Goal: Use online tool/utility: Utilize a website feature to perform a specific function

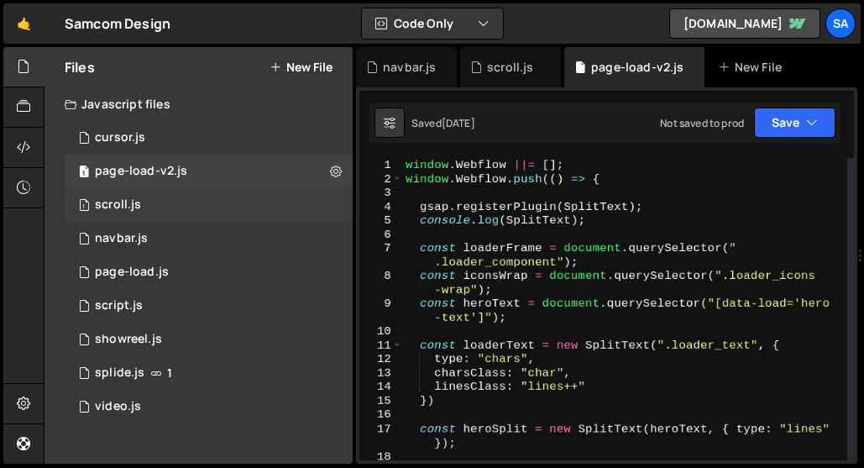
click at [181, 208] on div "1 scroll.js 0" at bounding box center [209, 205] width 288 height 34
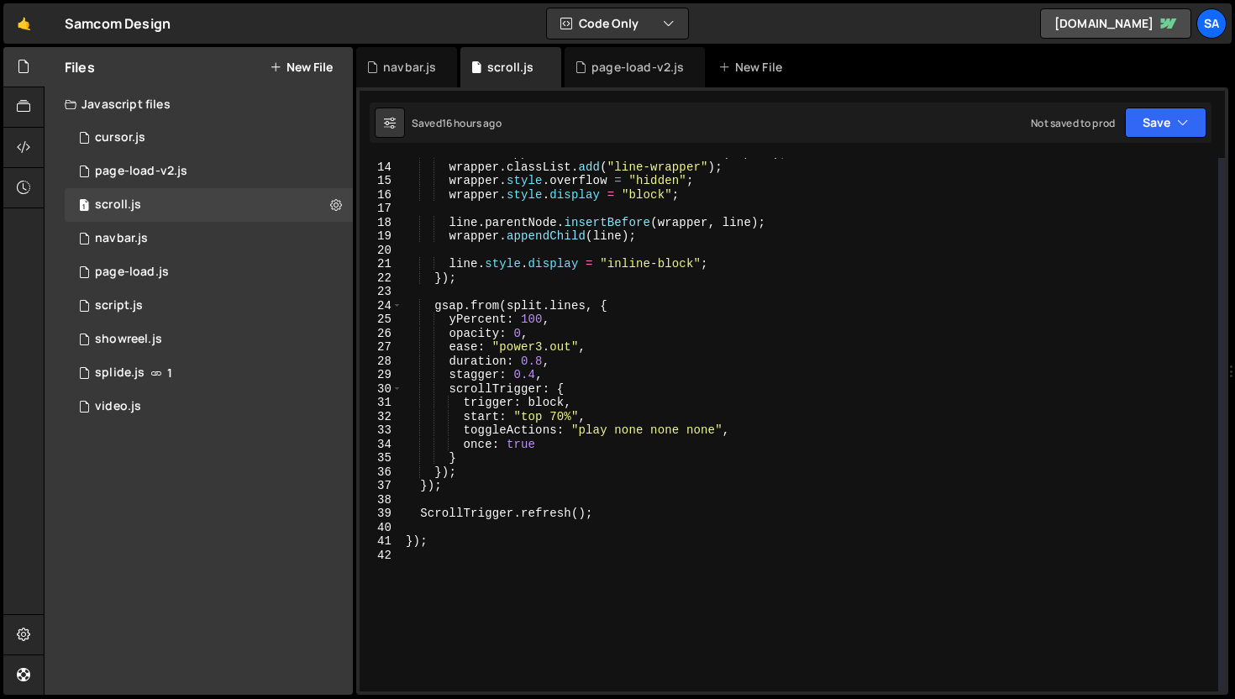
scroll to position [178, 0]
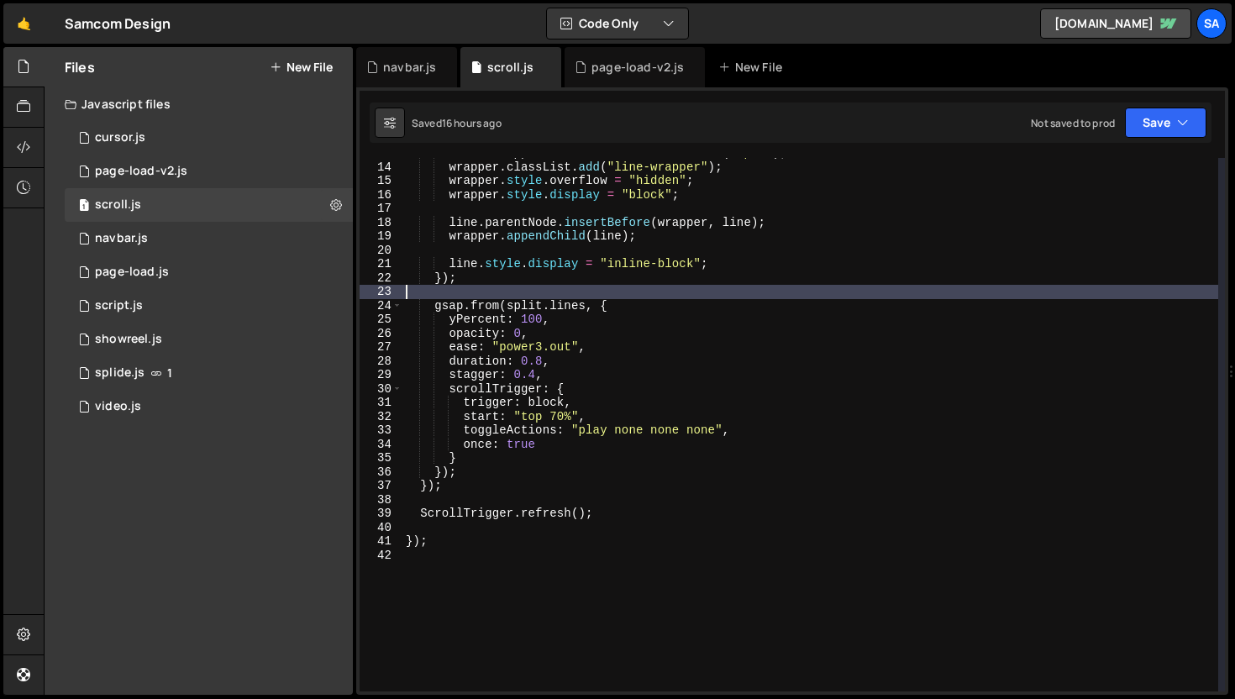
click at [692, 296] on div "const wrapper = document . createElement ( "span" ) ; wrapper . classList . add…" at bounding box center [809, 426] width 815 height 561
click at [165, 308] on div "0 script.js 0" at bounding box center [209, 306] width 288 height 34
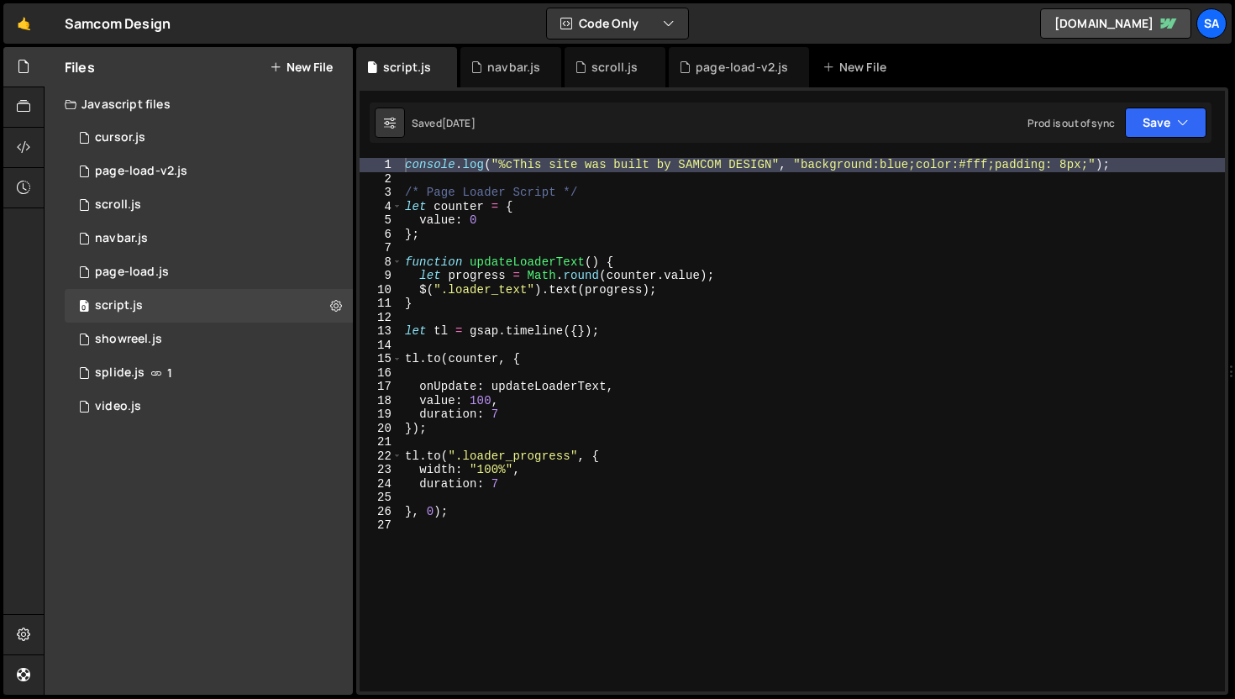
scroll to position [27634, 0]
click at [620, 67] on div "scroll.js" at bounding box center [614, 67] width 46 height 17
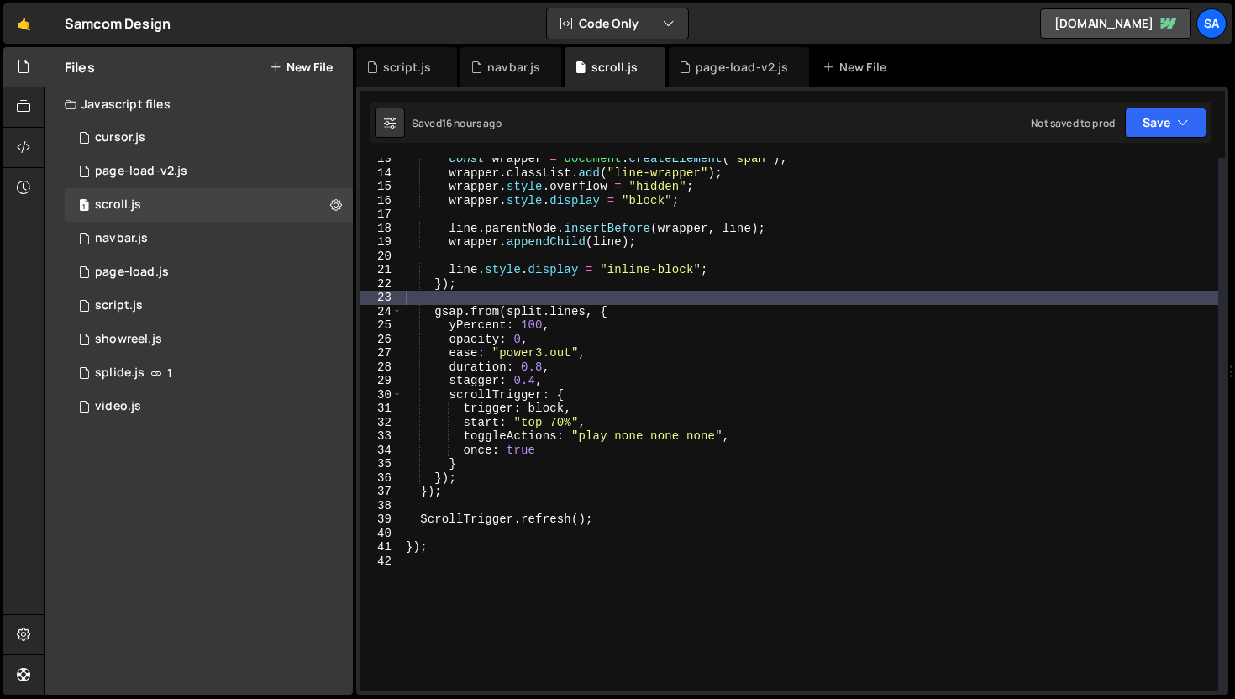
scroll to position [165, 0]
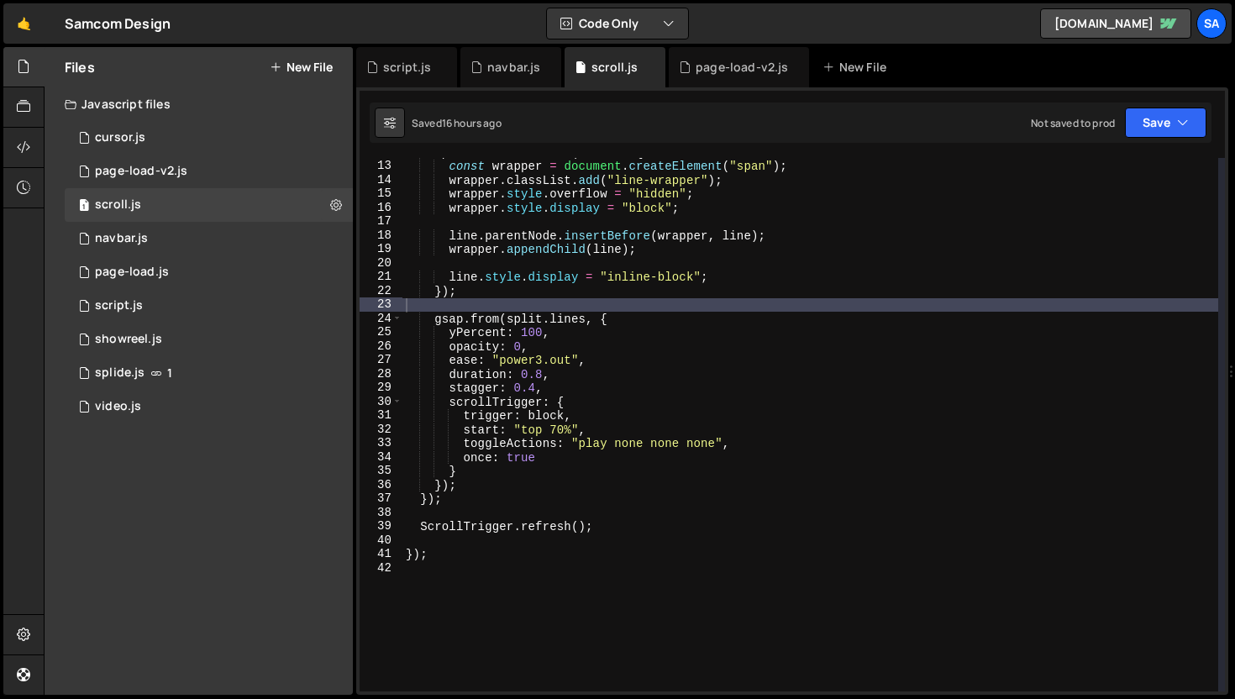
click at [601, 421] on div "split . lines . forEach ( line => { const wrapper = document . createElement ( …" at bounding box center [809, 425] width 815 height 561
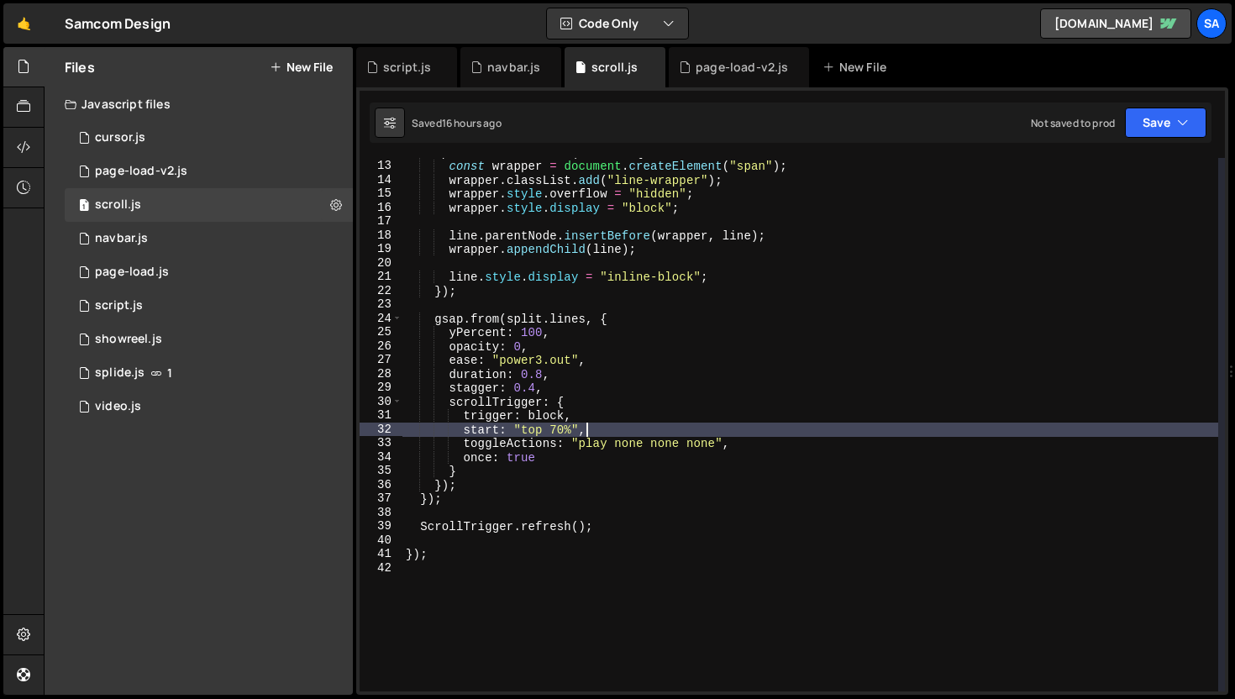
click at [603, 424] on div "split . lines . forEach ( line => { const wrapper = document . createElement ( …" at bounding box center [809, 425] width 815 height 561
type textarea "start: "top 70%","
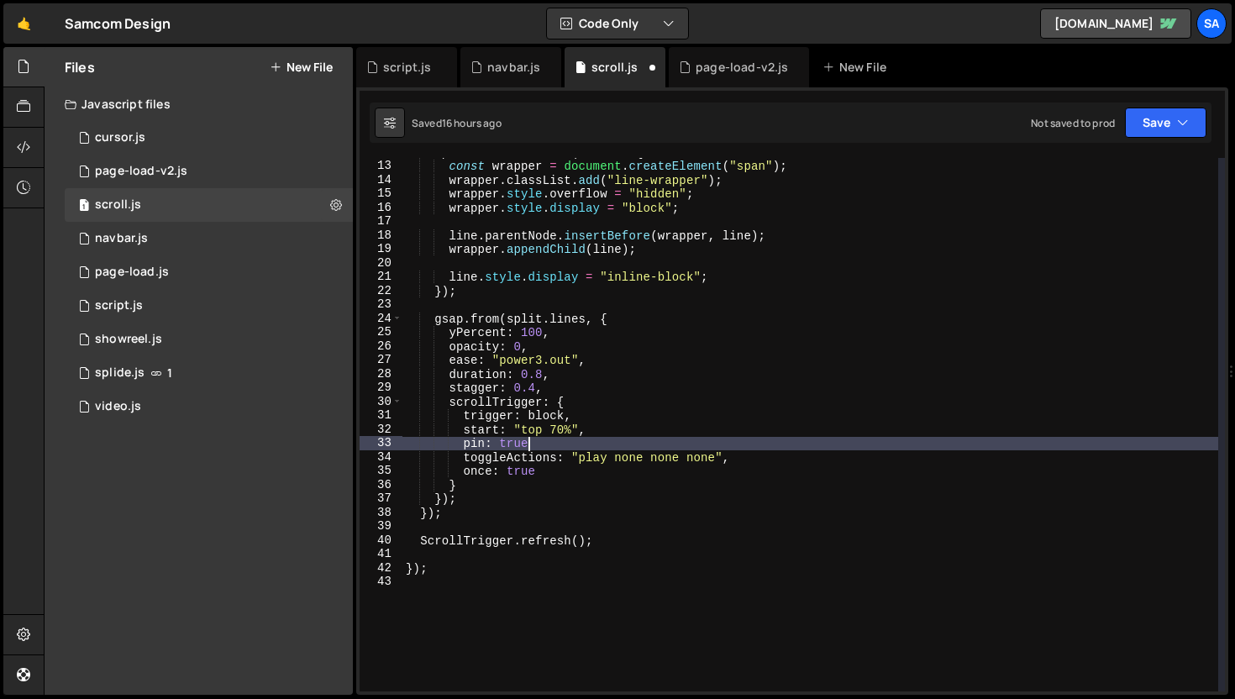
scroll to position [0, 8]
click at [863, 122] on button "Save" at bounding box center [1165, 122] width 81 height 30
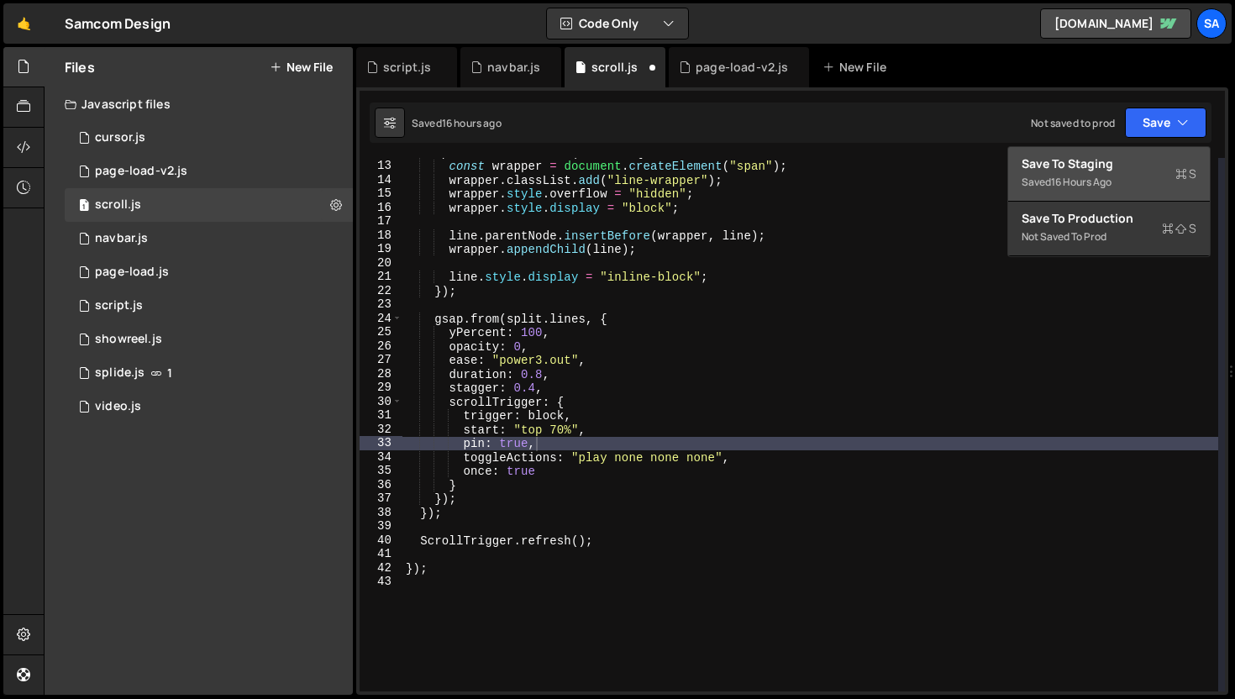
click at [863, 158] on div "Save to Staging S" at bounding box center [1108, 163] width 175 height 17
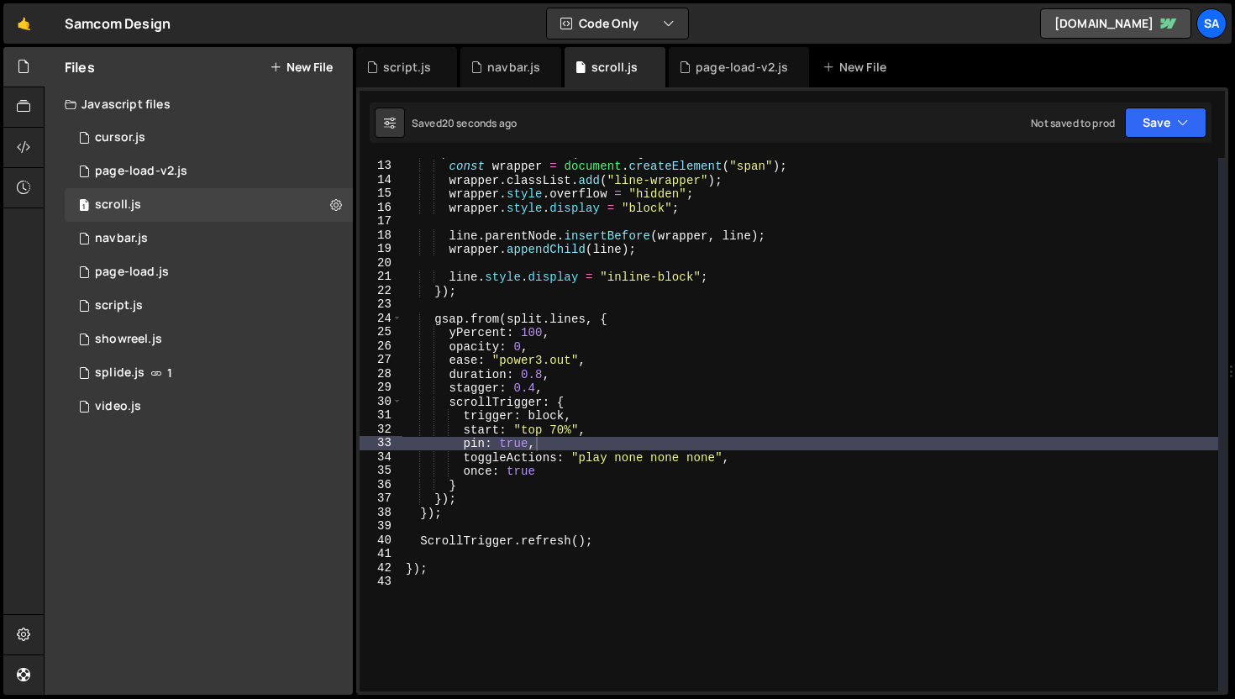
click at [621, 443] on div "split . lines . forEach ( line => { const wrapper = document . createElement ( …" at bounding box center [809, 425] width 815 height 561
click at [424, 339] on div "split . lines . forEach ( line => { const wrapper = document . createElement ( …" at bounding box center [809, 425] width 815 height 561
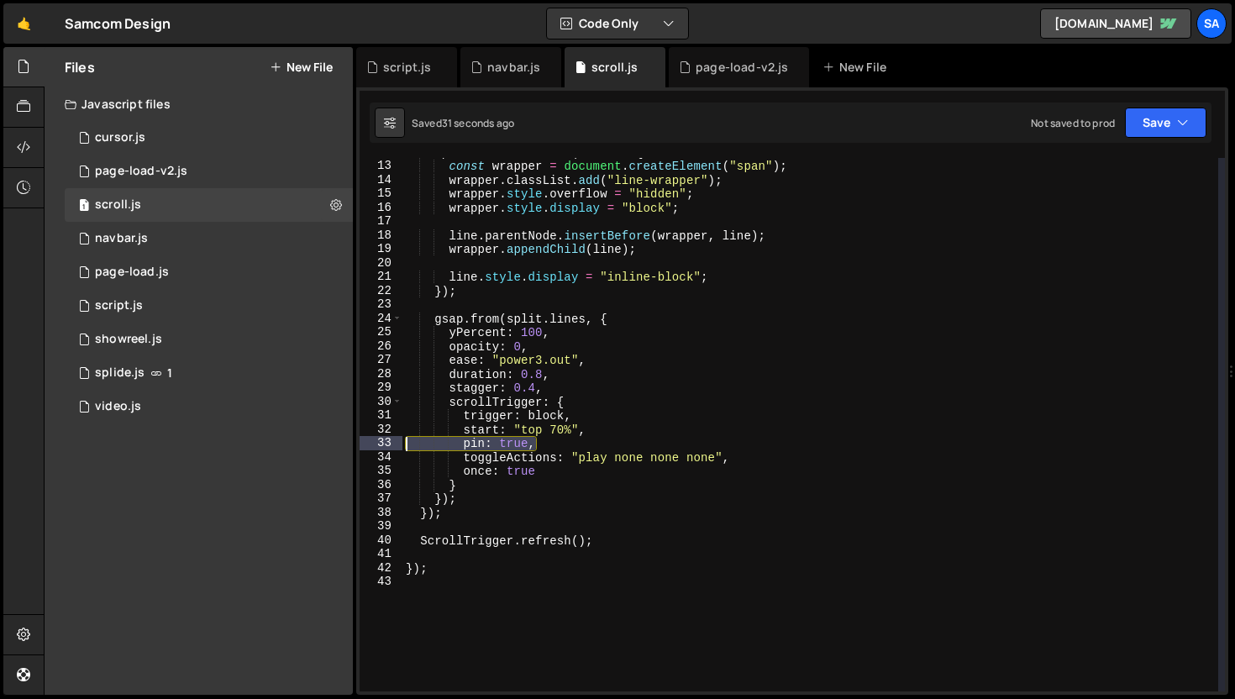
drag, startPoint x: 550, startPoint y: 443, endPoint x: 393, endPoint y: 438, distance: 157.1
click at [393, 438] on div "opacity: 0, 12 13 14 15 16 17 18 19 20 21 22 23 24 25 26 27 28 29 30 31 32 33 3…" at bounding box center [791, 424] width 865 height 533
type textarea "pin: true,"
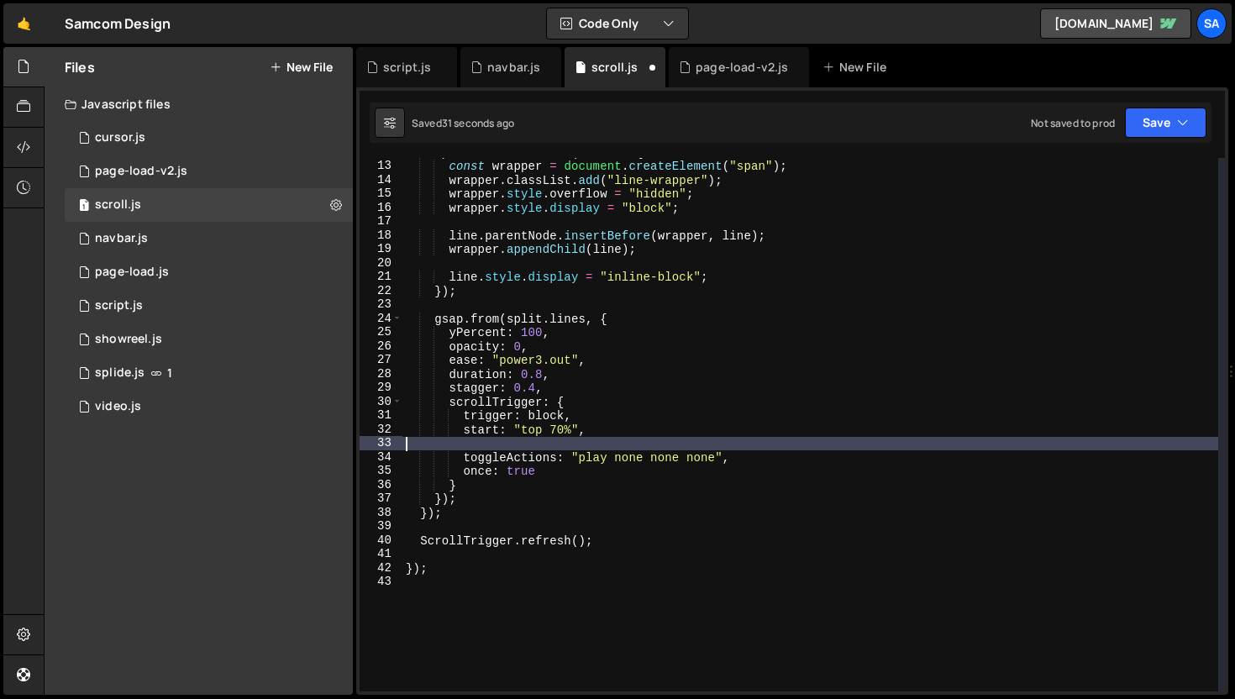
type textarea "start: "top 70%","
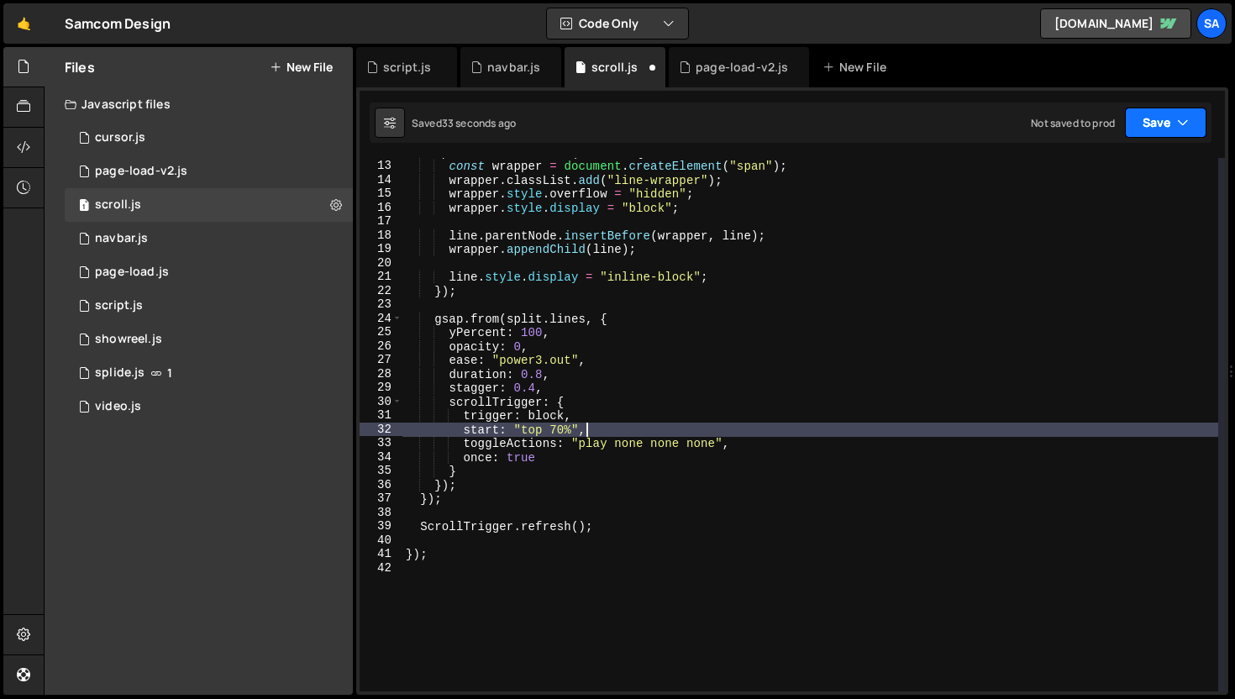
click at [863, 115] on button "Save" at bounding box center [1165, 122] width 81 height 30
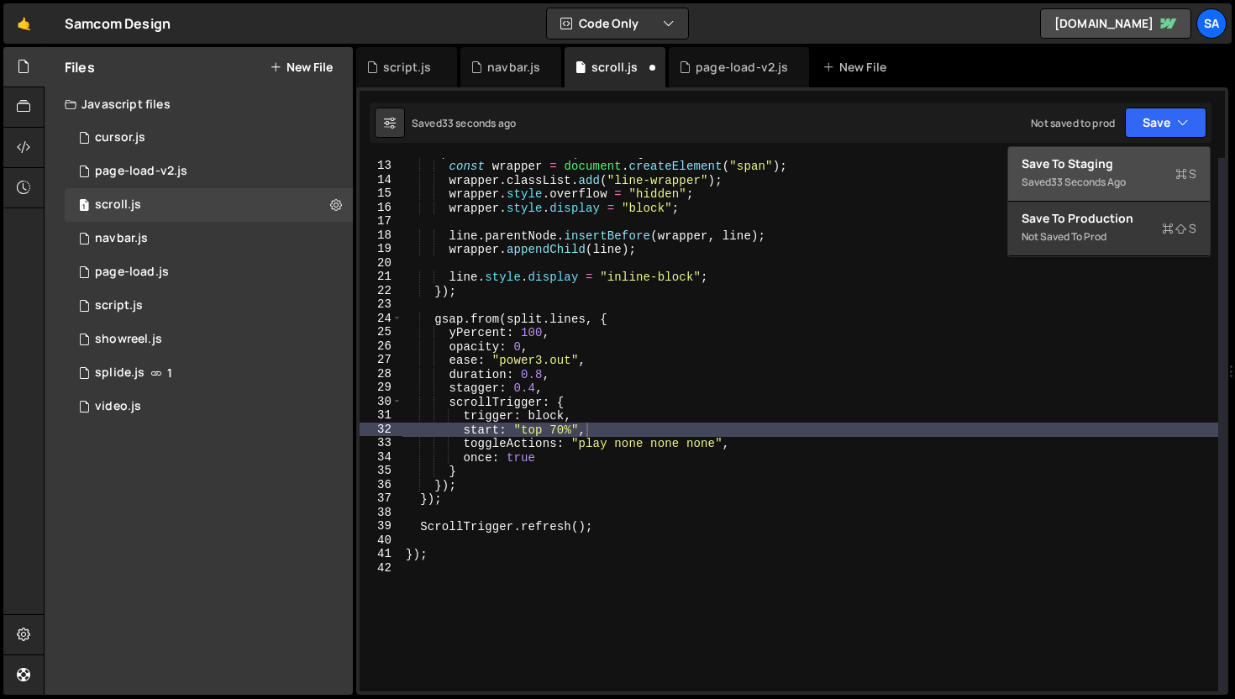
click at [863, 161] on div "Save to Staging S" at bounding box center [1108, 163] width 175 height 17
